Goal: Task Accomplishment & Management: Manage account settings

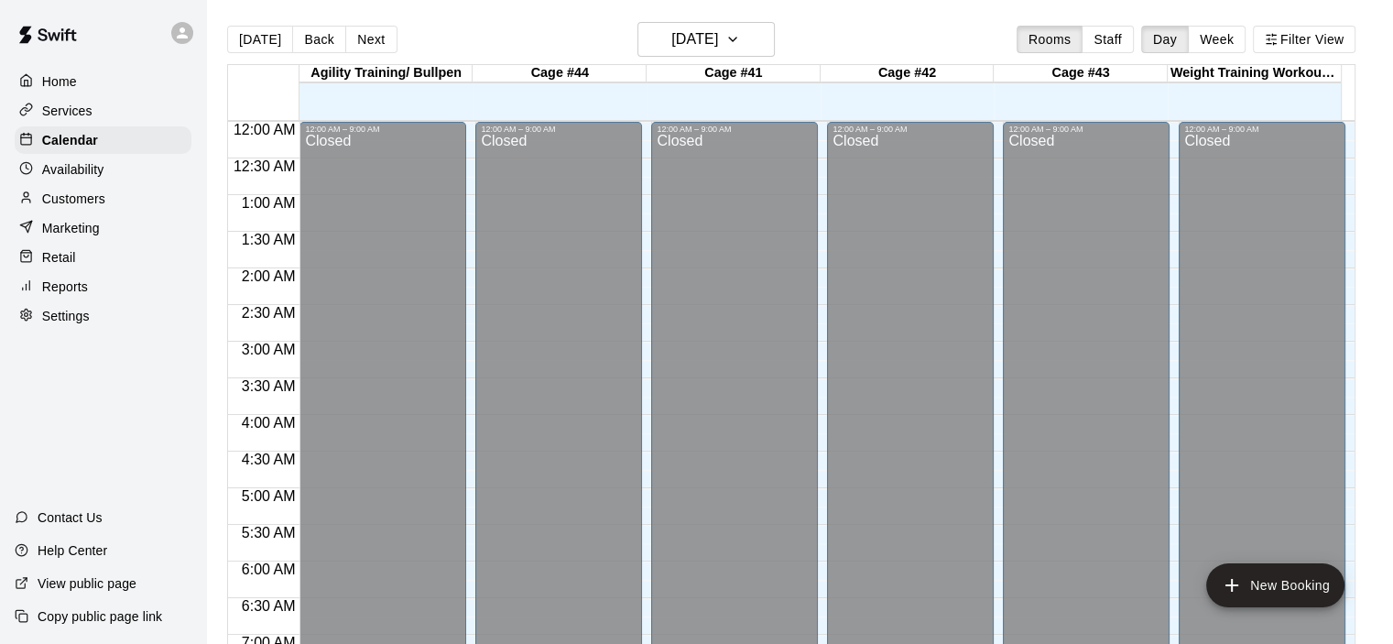
scroll to position [1159, 0]
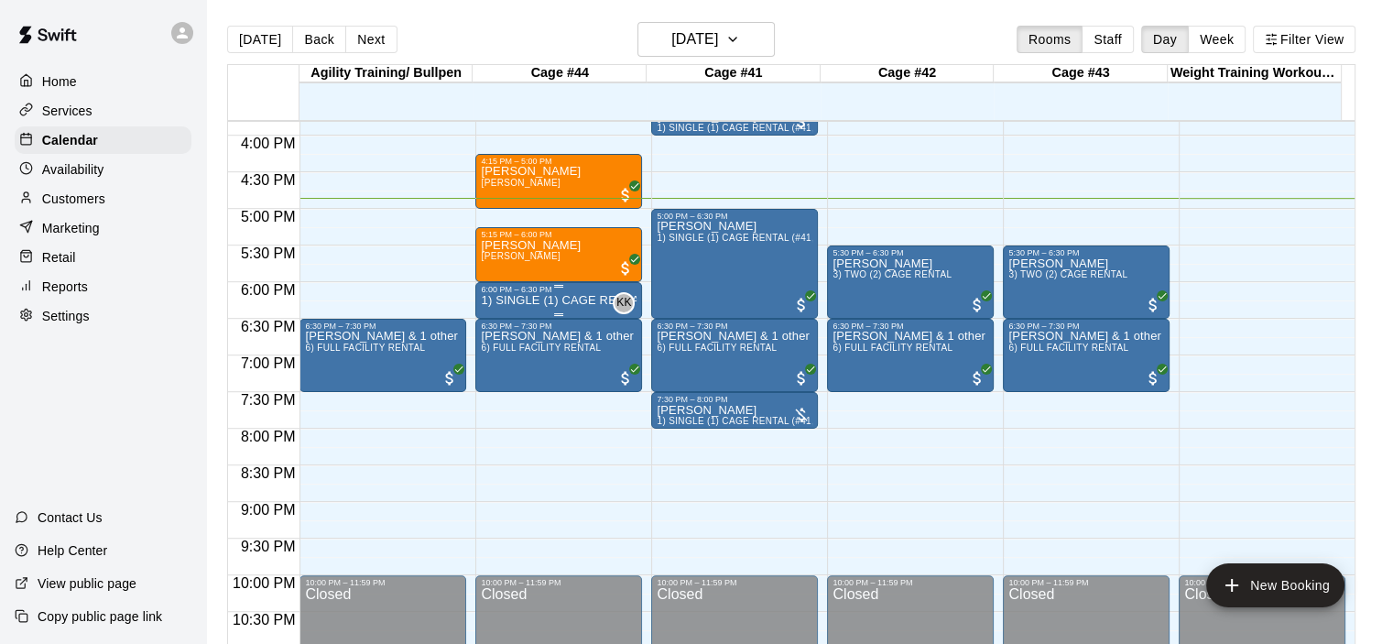
click at [560, 300] on p "1) SINGLE (1) CAGE RENTAL (#41,#42,#43)" at bounding box center [559, 300] width 156 height 0
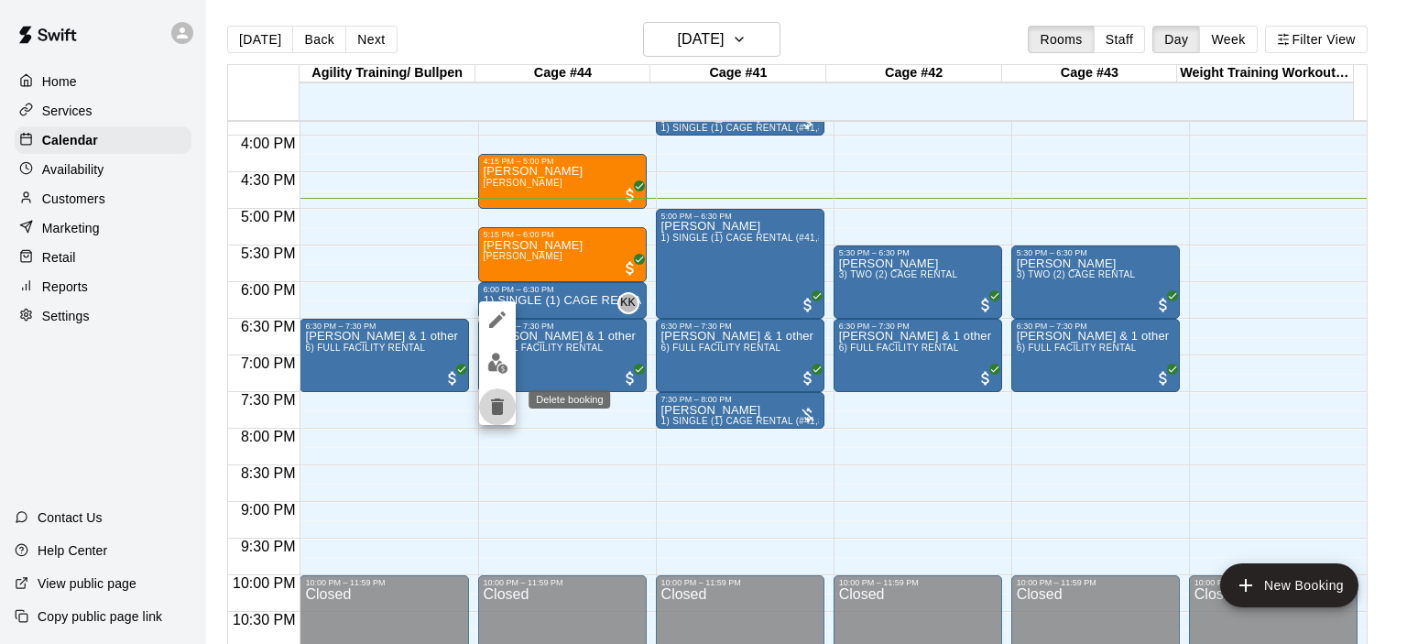
click at [506, 404] on icon "delete" at bounding box center [497, 407] width 22 height 22
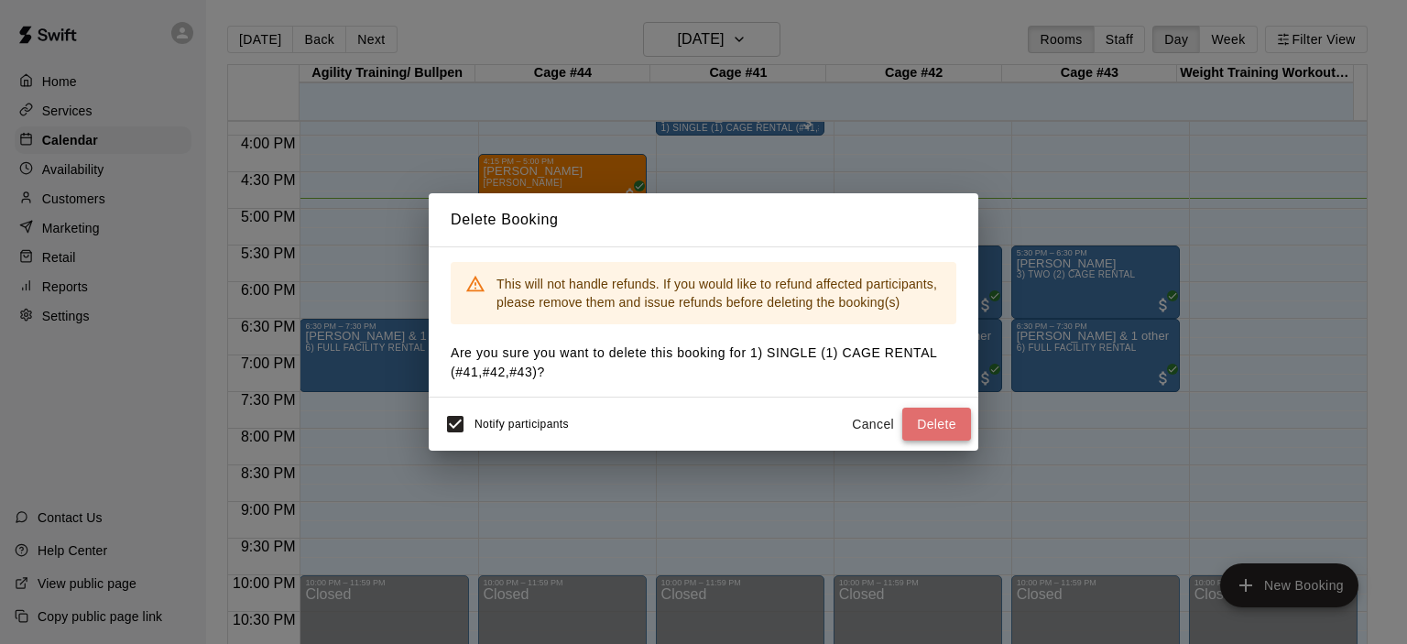
click at [926, 422] on button "Delete" at bounding box center [936, 425] width 69 height 34
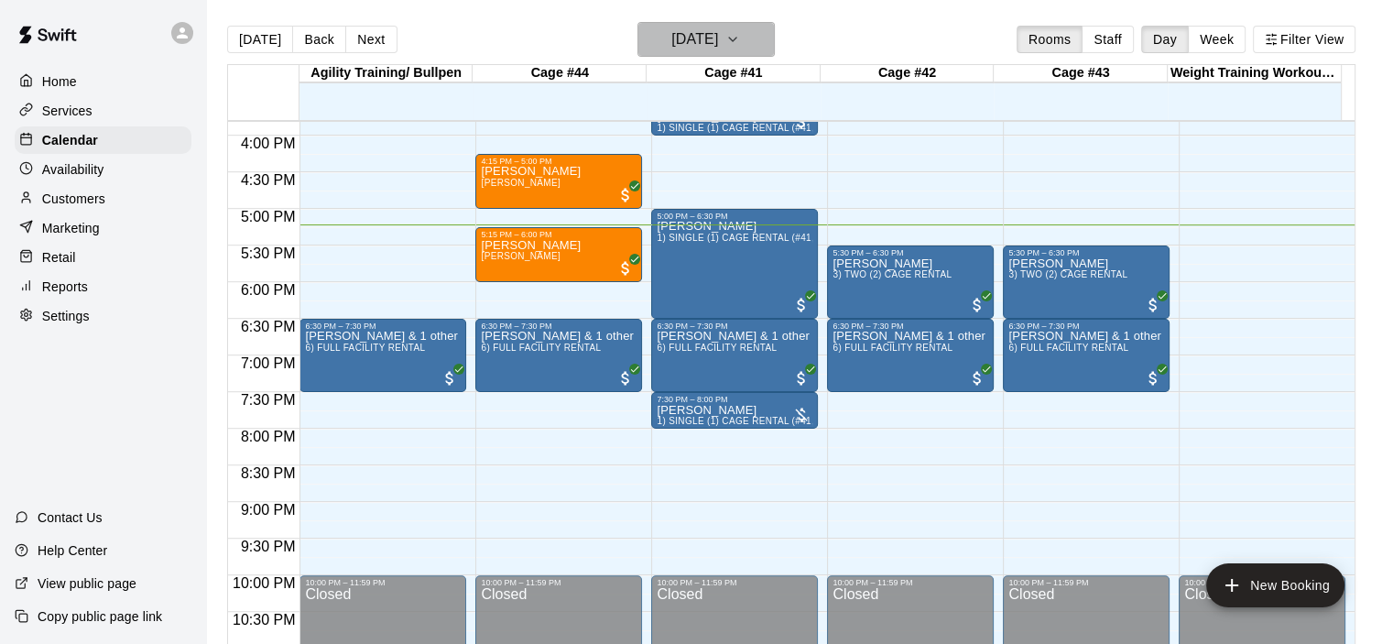
click at [740, 43] on icon "button" at bounding box center [732, 39] width 15 height 22
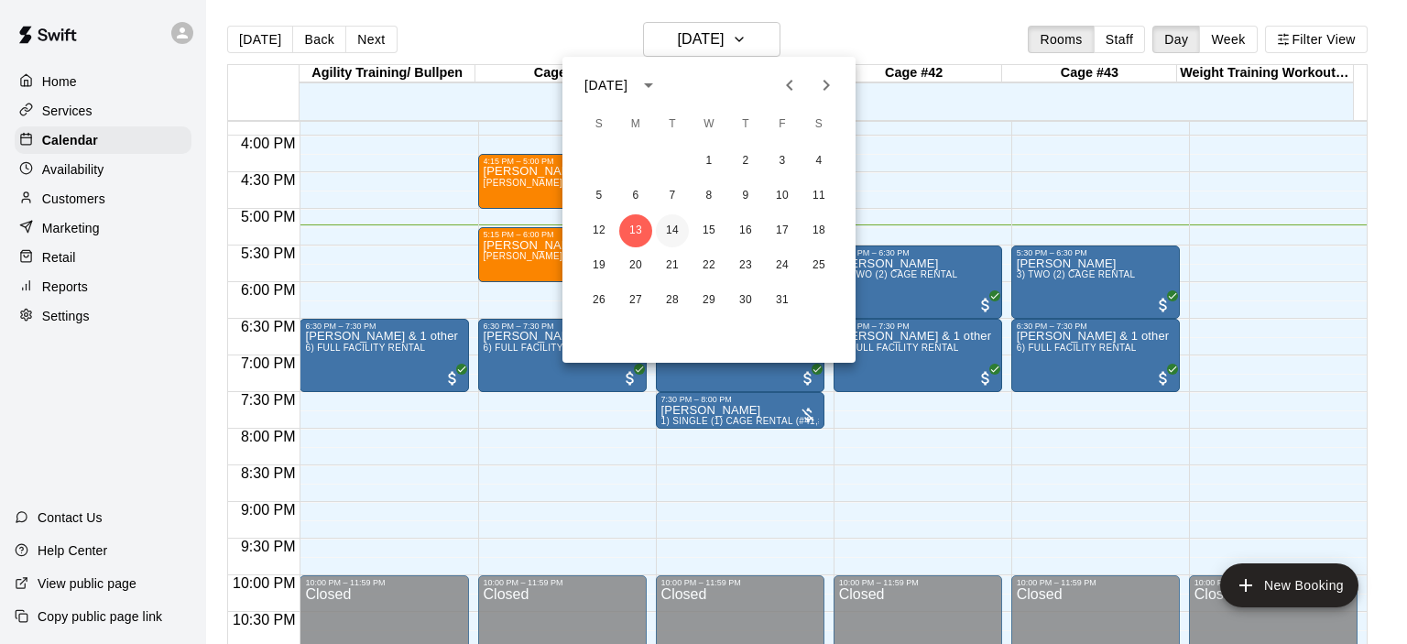
click at [671, 230] on button "14" at bounding box center [672, 230] width 33 height 33
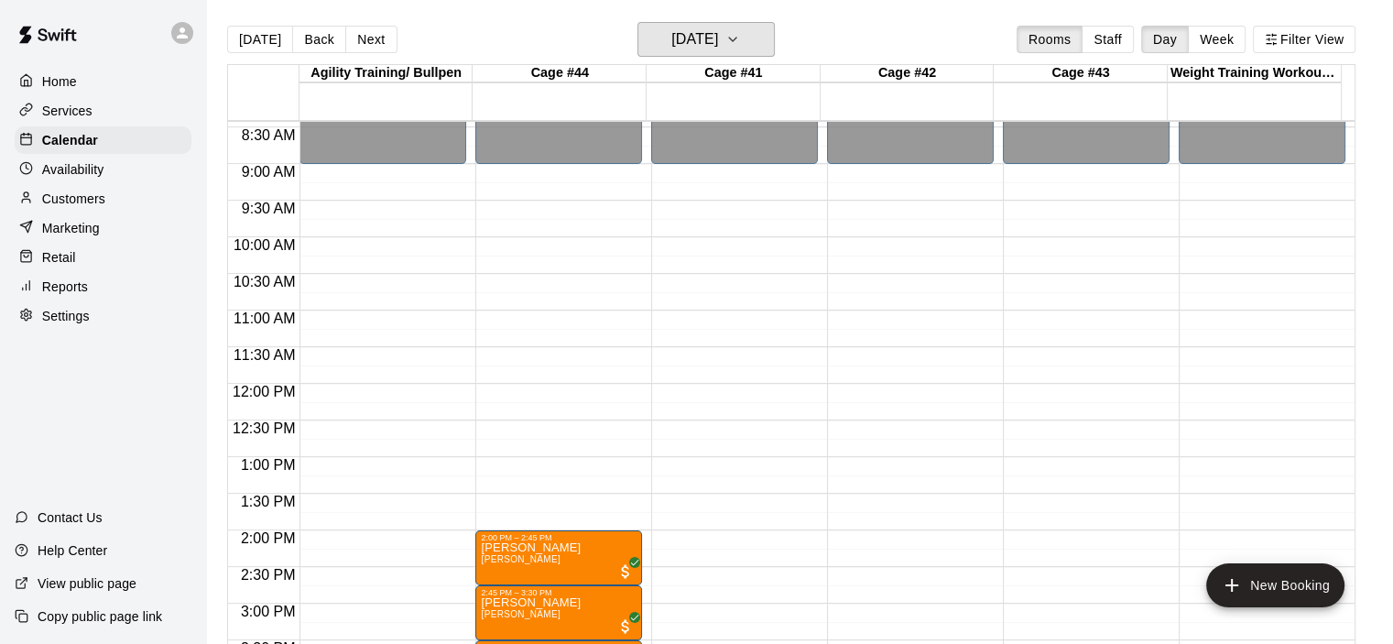
scroll to position [609, 0]
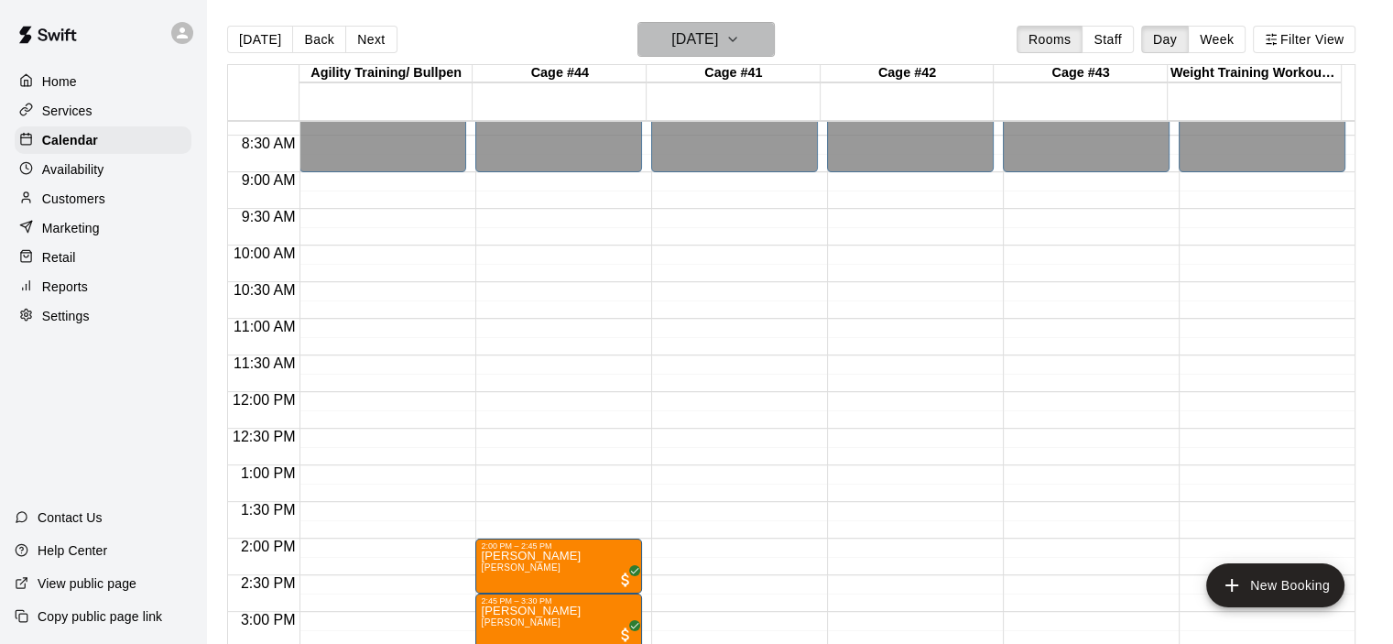
click at [740, 42] on icon "button" at bounding box center [732, 39] width 15 height 22
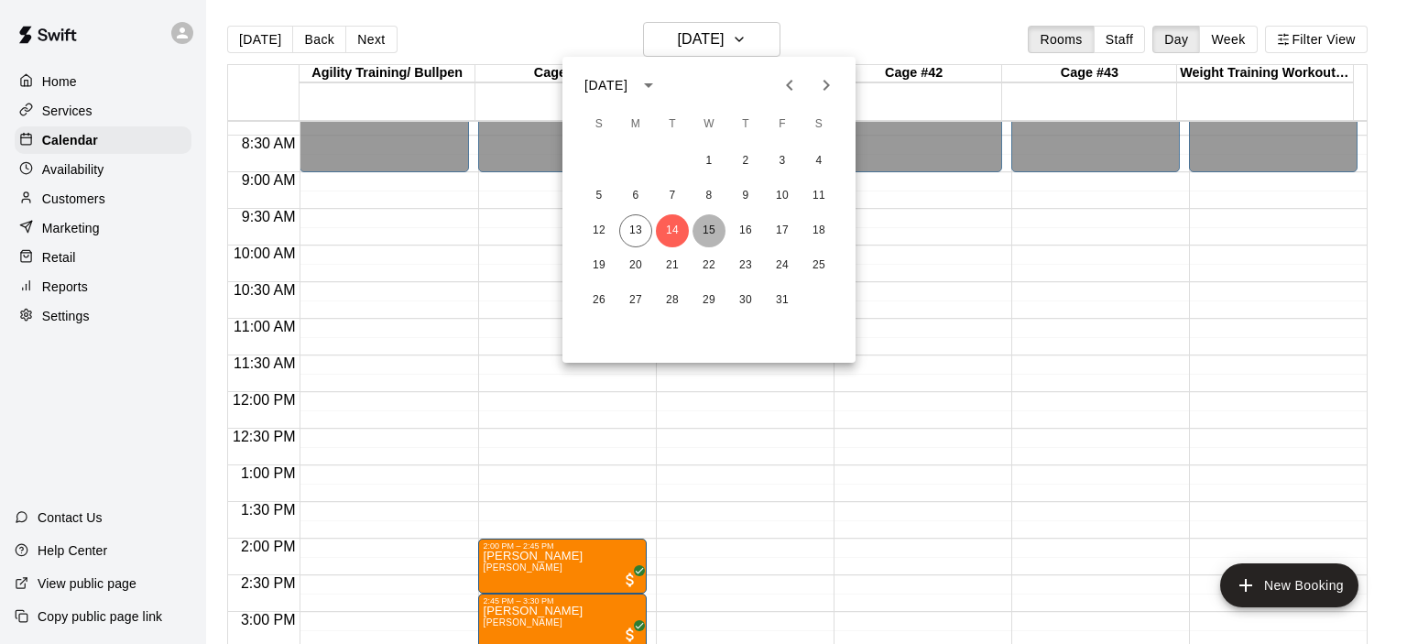
click at [713, 222] on button "15" at bounding box center [708, 230] width 33 height 33
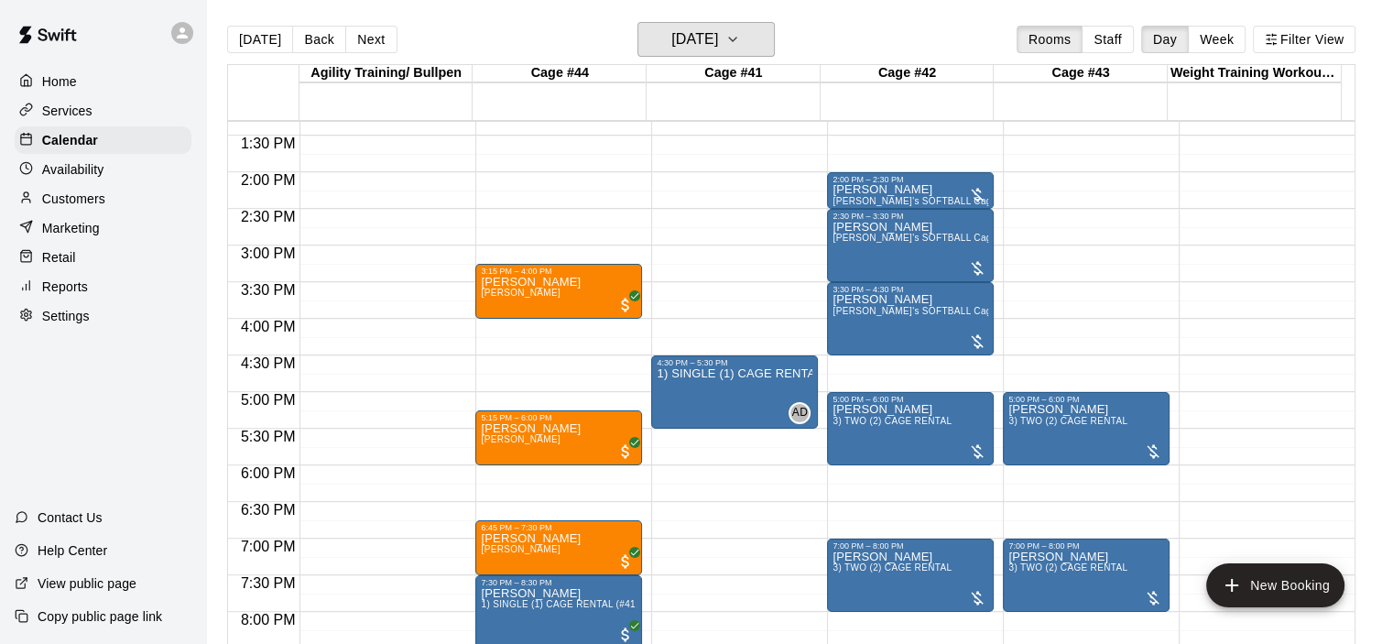
scroll to position [1067, 0]
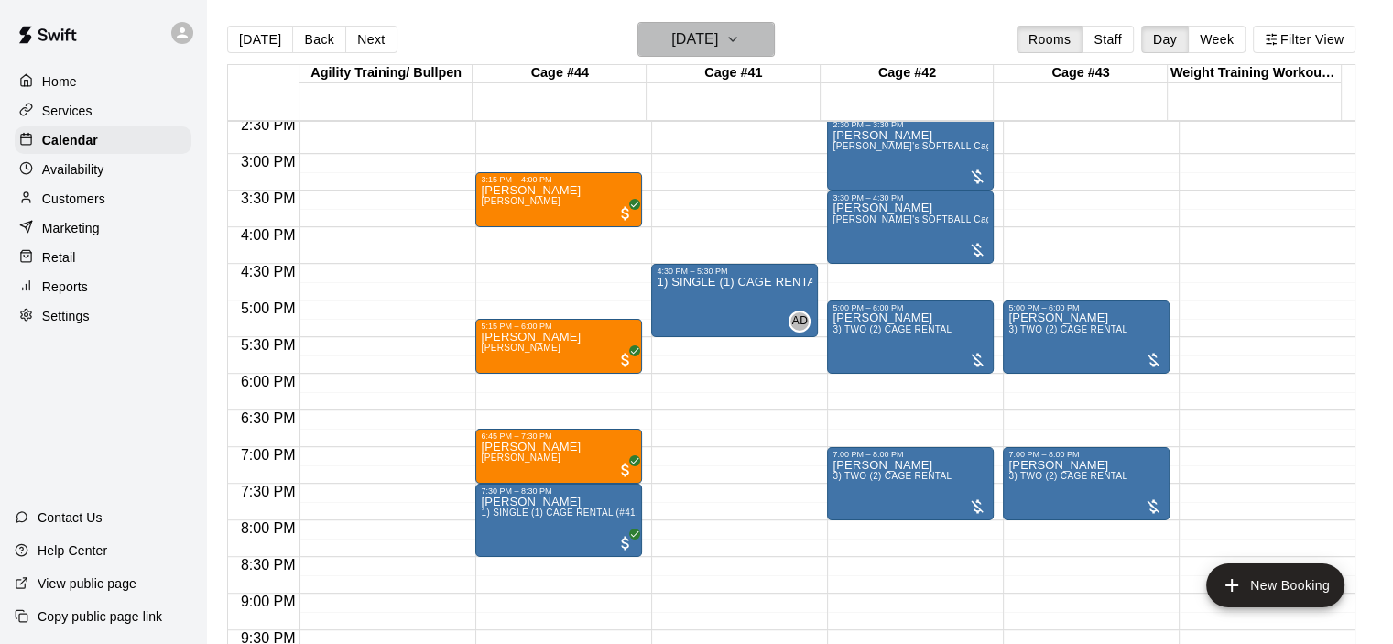
click at [740, 45] on icon "button" at bounding box center [732, 39] width 15 height 22
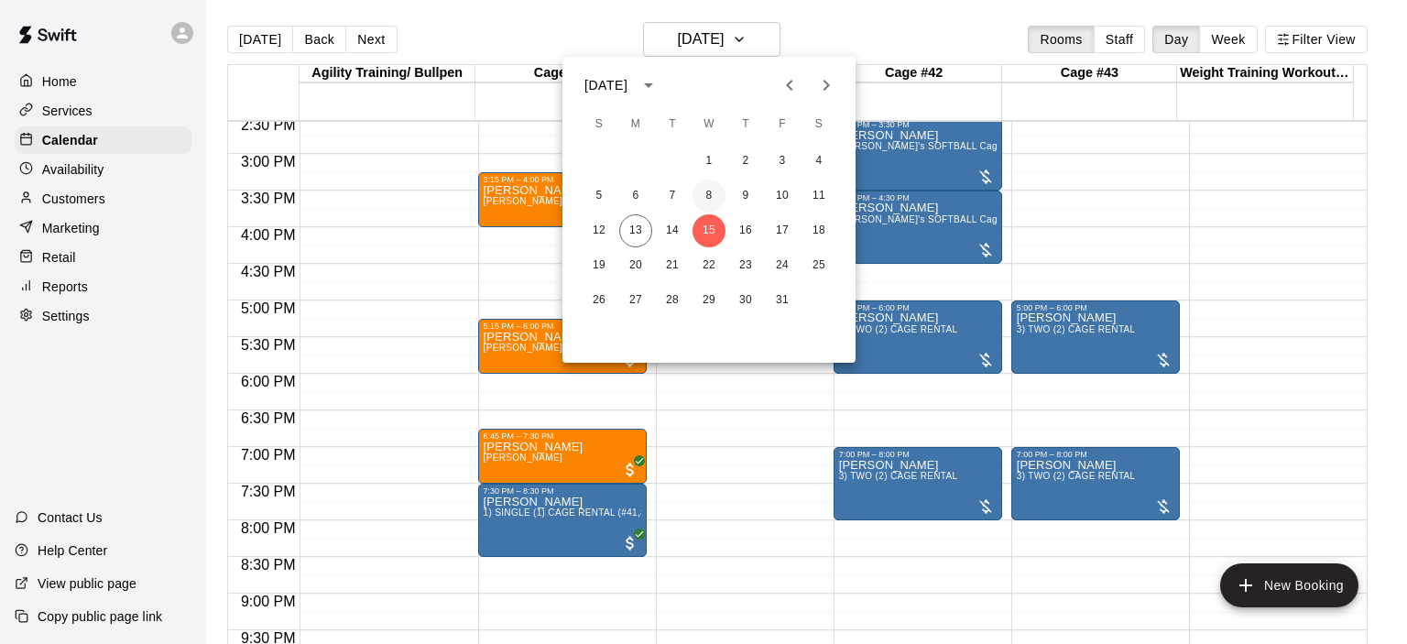
click at [713, 198] on button "8" at bounding box center [708, 196] width 33 height 33
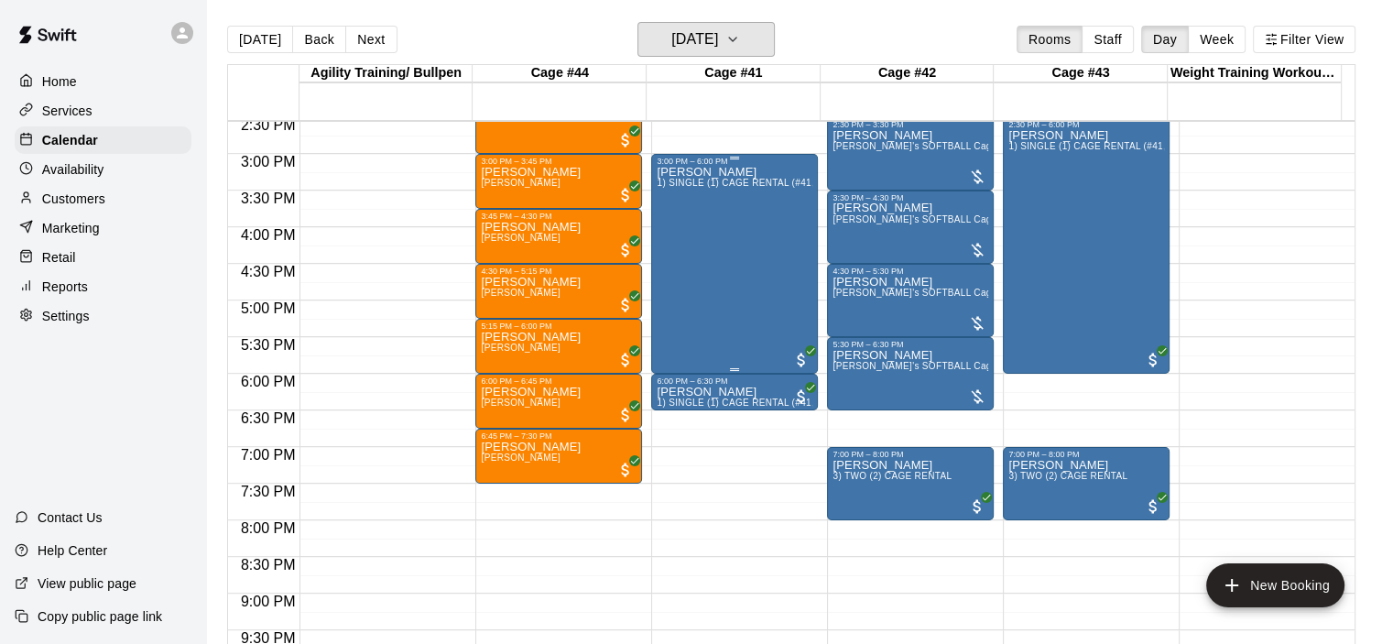
scroll to position [975, 0]
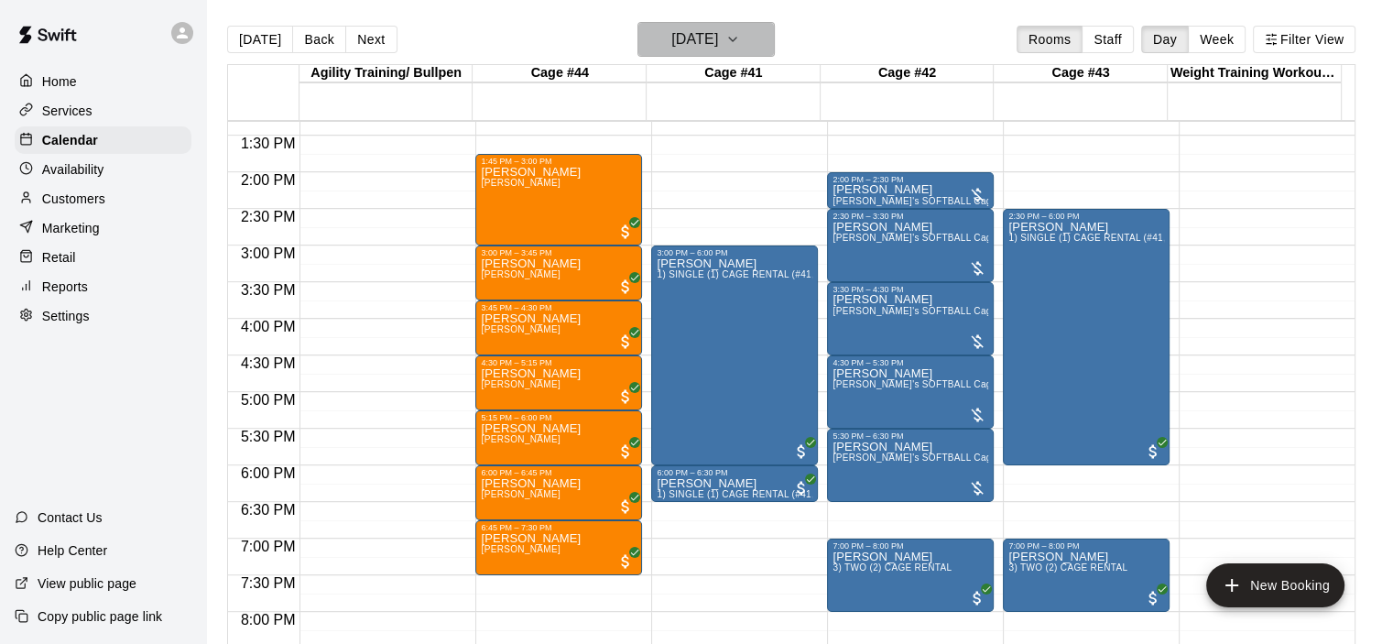
click at [740, 41] on icon "button" at bounding box center [732, 39] width 15 height 22
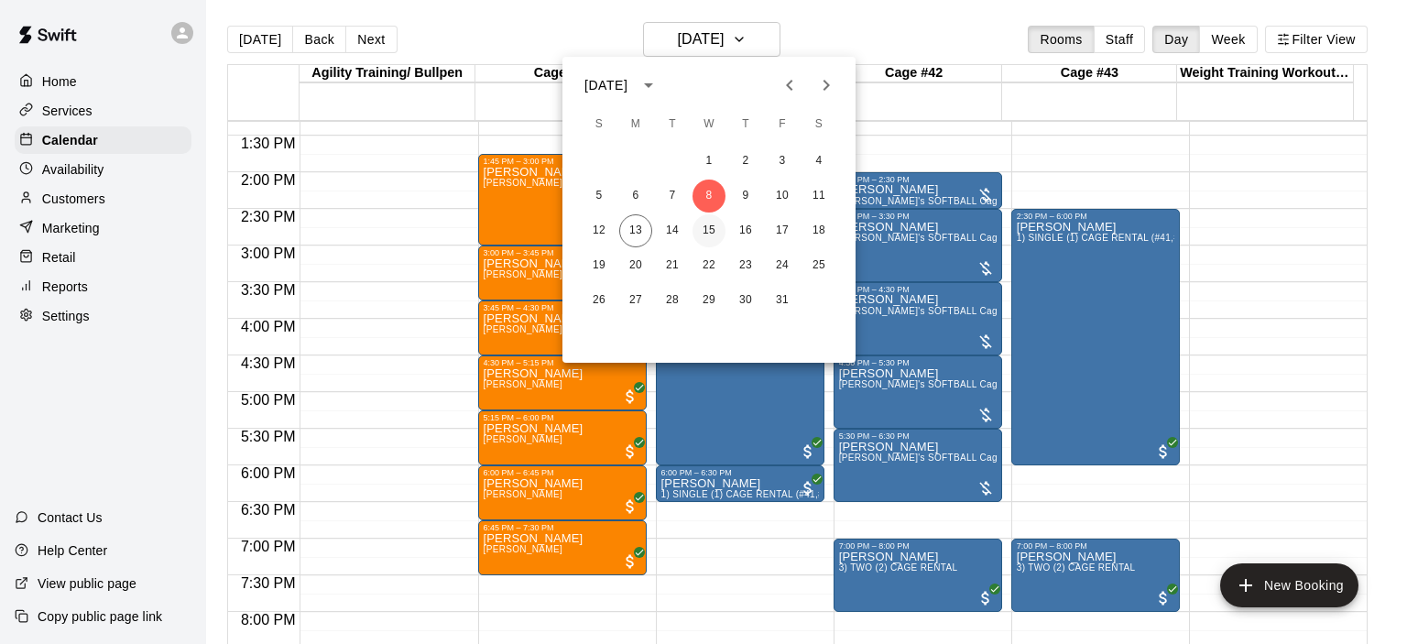
click at [710, 230] on button "15" at bounding box center [708, 230] width 33 height 33
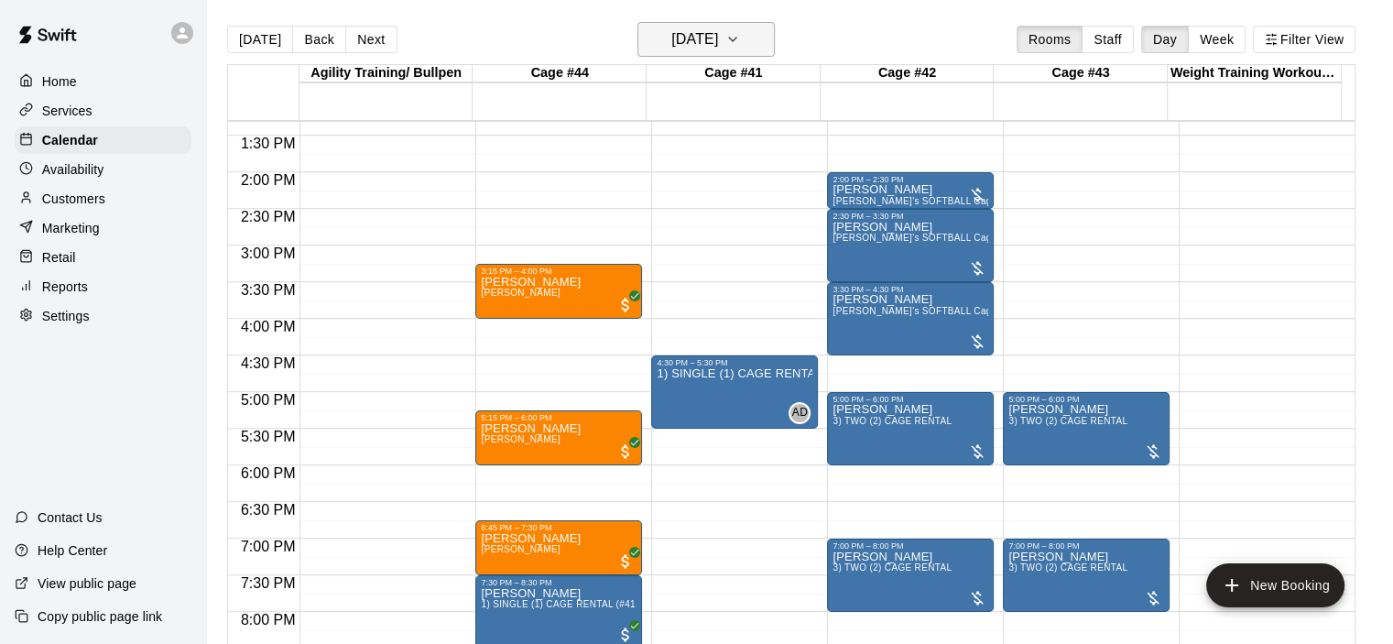
click at [740, 43] on icon "button" at bounding box center [732, 39] width 15 height 22
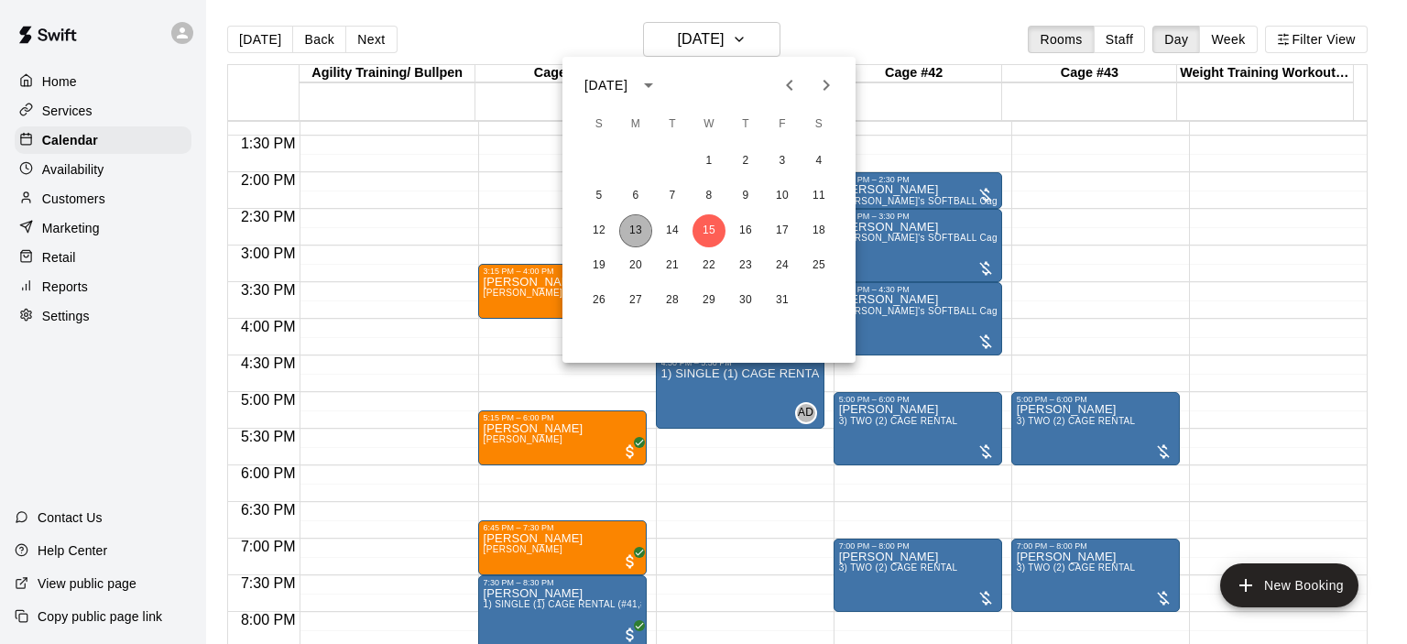
click at [634, 241] on button "13" at bounding box center [635, 230] width 33 height 33
